Goal: Task Accomplishment & Management: Manage account settings

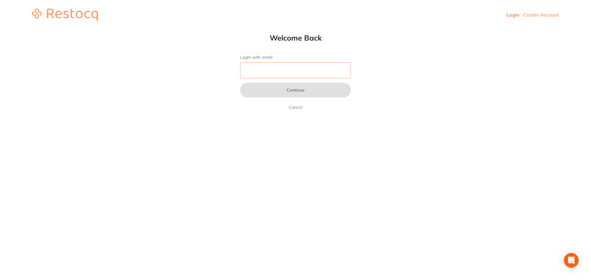
click at [316, 71] on input "Login with email" at bounding box center [295, 70] width 111 height 16
type input "[EMAIL_ADDRESS][DOMAIN_NAME]"
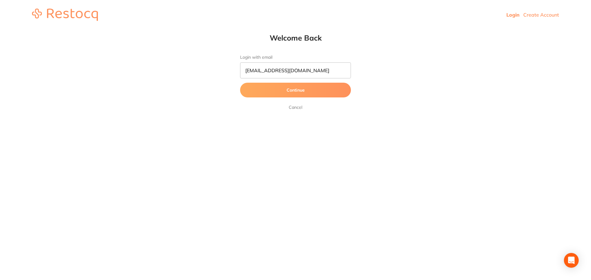
click at [302, 92] on button "Continue" at bounding box center [295, 90] width 111 height 15
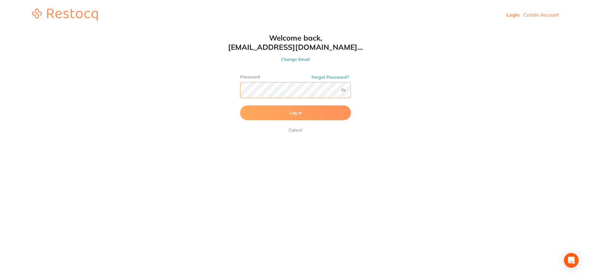
click at [240, 106] on button "Log In" at bounding box center [295, 113] width 111 height 15
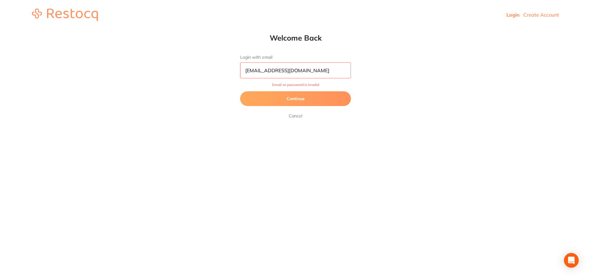
click at [301, 118] on link "Cancel" at bounding box center [295, 115] width 16 height 7
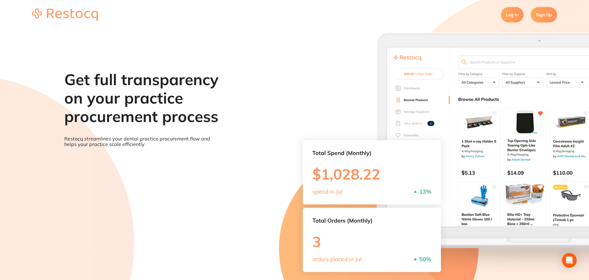
click at [510, 14] on link "Log In" at bounding box center [512, 14] width 22 height 15
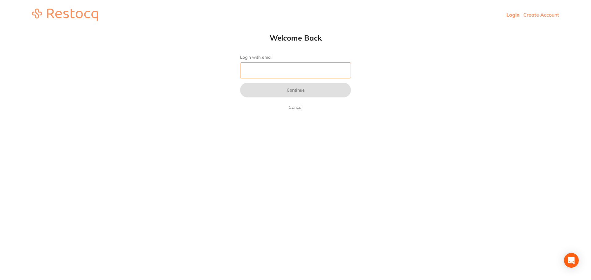
click at [298, 67] on input "Login with email" at bounding box center [295, 70] width 111 height 16
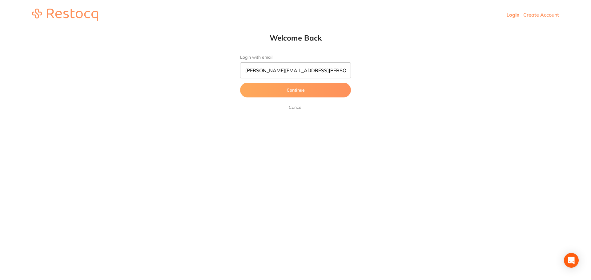
click at [303, 95] on button "Continue" at bounding box center [295, 90] width 111 height 15
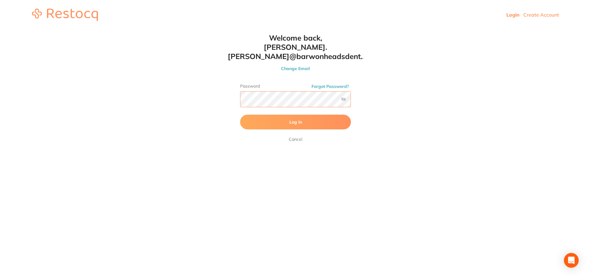
click at [240, 115] on button "Log In" at bounding box center [295, 122] width 111 height 15
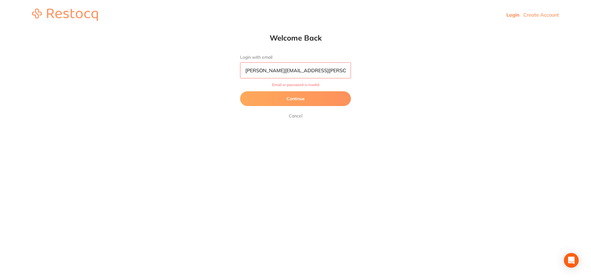
click at [314, 70] on input "[PERSON_NAME][EMAIL_ADDRESS][PERSON_NAME][DOMAIN_NAME]" at bounding box center [295, 70] width 111 height 16
click at [306, 68] on input "[PERSON_NAME][EMAIL_ADDRESS][PERSON_NAME][DOMAIN_NAME]" at bounding box center [295, 70] width 111 height 16
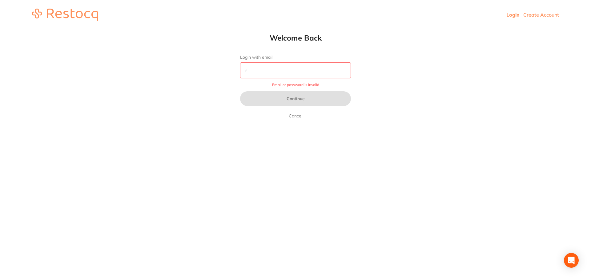
type input "re"
click at [306, 73] on input "re" at bounding box center [295, 70] width 111 height 16
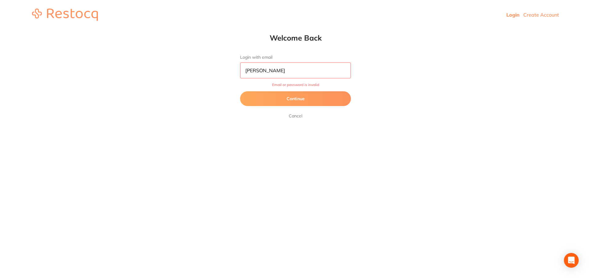
type input "[PERSON_NAME][EMAIL_ADDRESS][PERSON_NAME][DOMAIN_NAME]"
click at [302, 95] on button "Continue" at bounding box center [295, 98] width 111 height 15
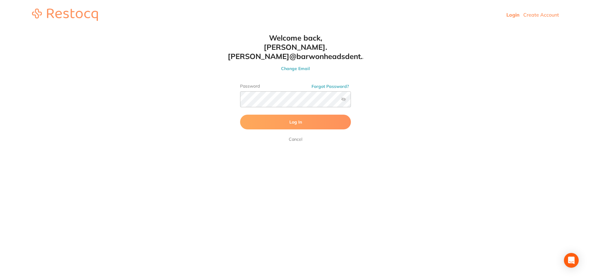
click at [343, 97] on label at bounding box center [343, 99] width 5 height 5
click at [351, 101] on input "checkbox" at bounding box center [351, 101] width 0 height 0
click at [266, 115] on button "Log In" at bounding box center [295, 122] width 111 height 15
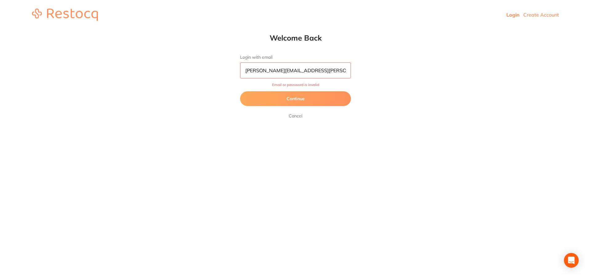
click at [299, 119] on link "Cancel" at bounding box center [295, 115] width 16 height 7
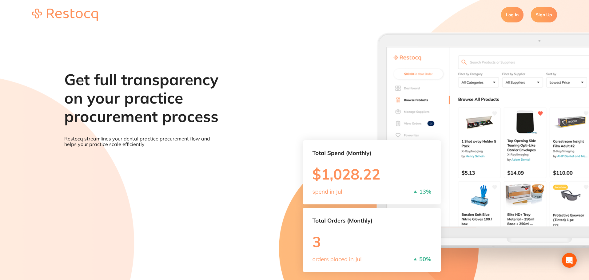
click at [67, 17] on img at bounding box center [65, 15] width 66 height 12
